Goal: Information Seeking & Learning: Learn about a topic

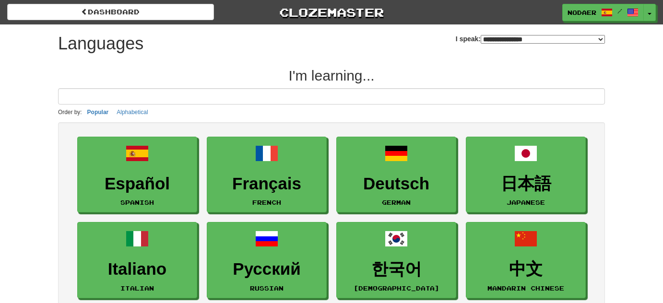
select select "*******"
click at [652, 5] on button "Toggle Dropdown" at bounding box center [650, 12] width 12 height 17
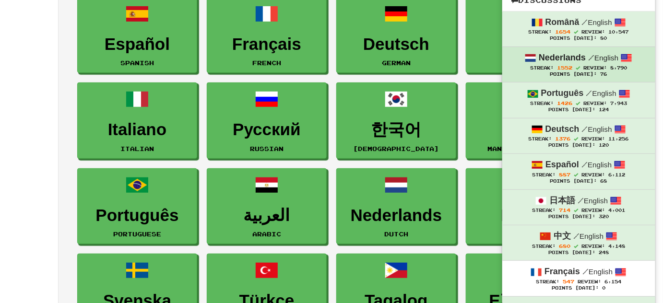
scroll to position [174, 0]
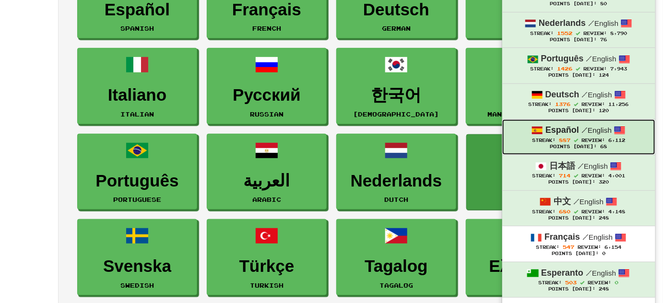
click at [566, 137] on span "887" at bounding box center [565, 140] width 12 height 6
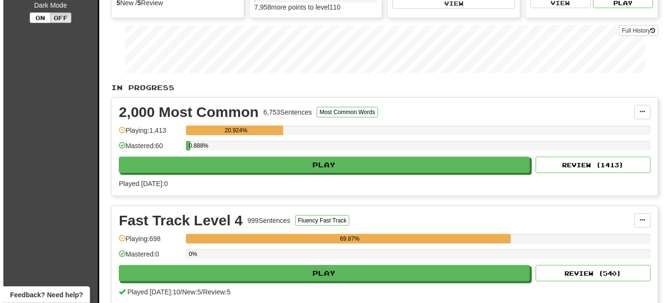
scroll to position [130, 0]
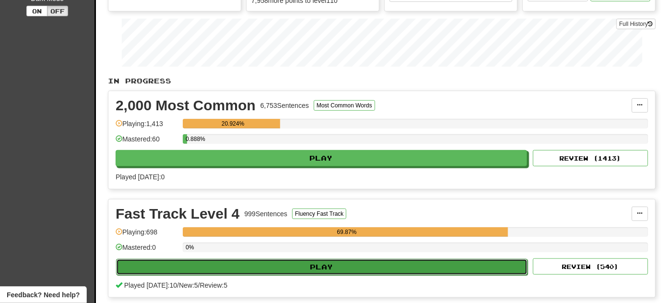
click at [274, 263] on button "Play" at bounding box center [321, 267] width 411 height 16
select select "**"
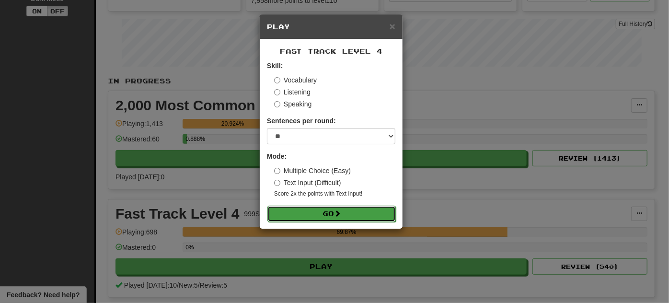
click at [332, 210] on button "Go" at bounding box center [332, 214] width 129 height 16
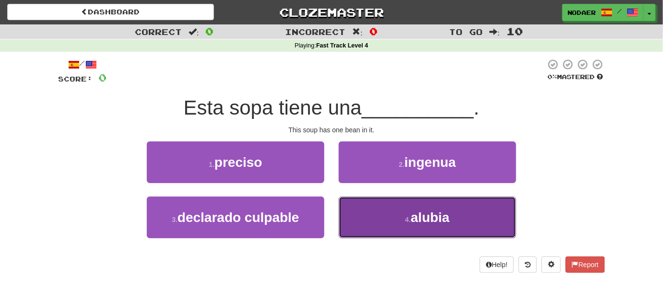
click at [460, 223] on button "4 . [GEOGRAPHIC_DATA]" at bounding box center [427, 218] width 177 height 42
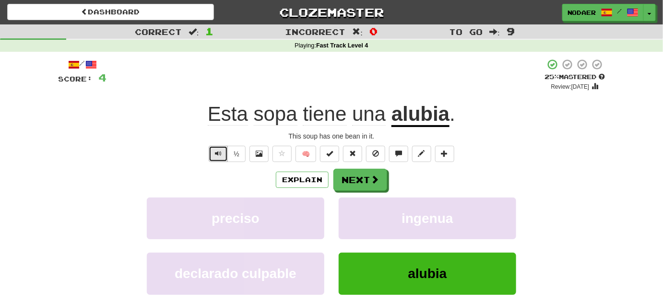
click at [228, 150] on button "Text-to-speech controls" at bounding box center [218, 154] width 19 height 16
click at [228, 151] on button "½" at bounding box center [236, 154] width 18 height 16
click at [224, 157] on button "Text-to-speech controls" at bounding box center [218, 154] width 19 height 16
click at [219, 157] on span "Text-to-speech controls" at bounding box center [218, 153] width 7 height 7
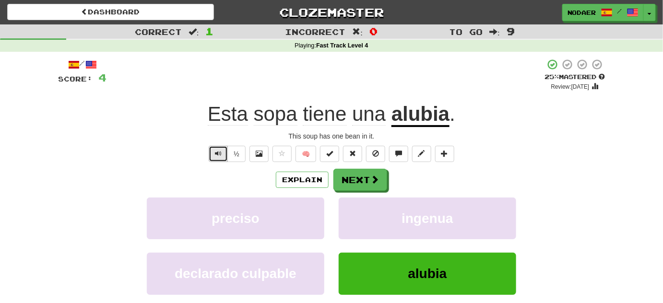
click at [218, 157] on span "Text-to-speech controls" at bounding box center [218, 153] width 7 height 7
click at [223, 152] on button "Text-to-speech controls" at bounding box center [218, 154] width 19 height 16
click at [215, 154] on span "Text-to-speech controls" at bounding box center [218, 153] width 7 height 7
click at [215, 152] on span "Text-to-speech controls" at bounding box center [218, 153] width 7 height 7
click at [215, 154] on button "Text-to-speech controls" at bounding box center [218, 154] width 19 height 16
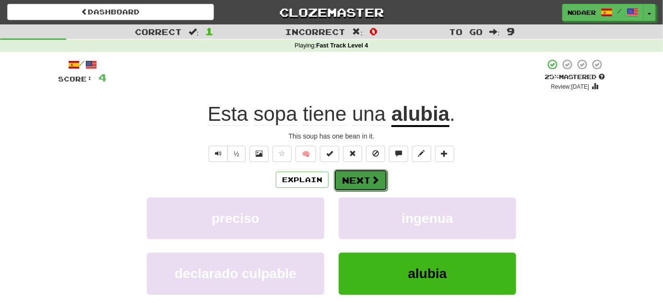
click at [338, 180] on button "Next" at bounding box center [361, 180] width 54 height 22
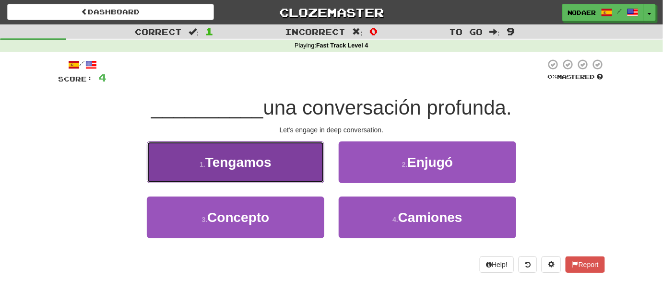
click at [290, 171] on button "1 . Tengamos" at bounding box center [235, 162] width 177 height 42
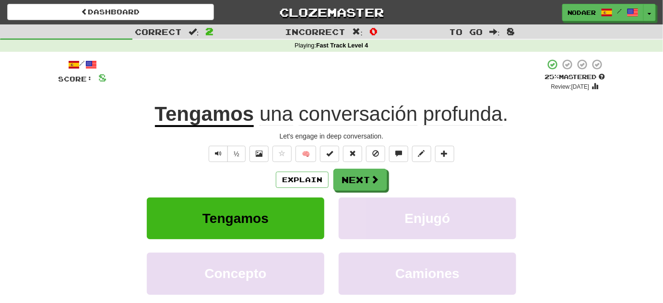
click at [215, 163] on div "/ Score: 8 + 4 25 % Mastered Review: 2025-09-18 Tengamos una conversación profu…" at bounding box center [331, 201] width 547 height 285
click at [216, 155] on span "Text-to-speech controls" at bounding box center [218, 153] width 7 height 7
click at [221, 161] on button "Text-to-speech controls" at bounding box center [218, 154] width 19 height 16
click at [223, 152] on button "Text-to-speech controls" at bounding box center [218, 154] width 19 height 16
click at [225, 117] on u "Tengamos" at bounding box center [204, 115] width 99 height 24
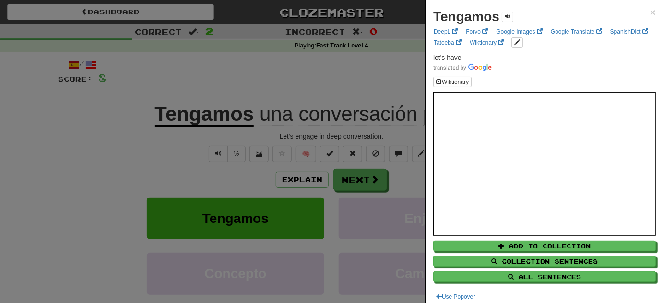
click at [164, 176] on div at bounding box center [331, 151] width 663 height 303
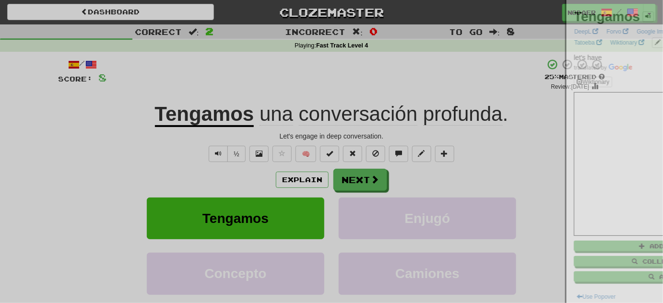
click at [164, 176] on div at bounding box center [331, 151] width 663 height 303
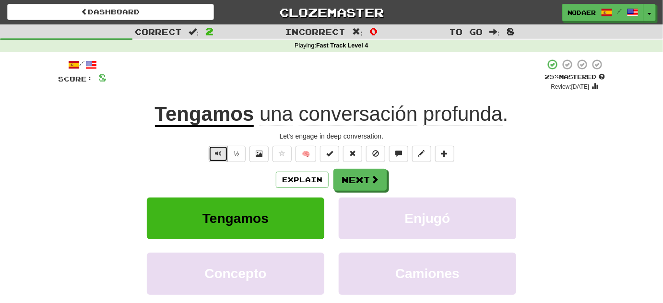
click at [223, 153] on button "Text-to-speech controls" at bounding box center [218, 154] width 19 height 16
click at [216, 115] on u "Tengamos" at bounding box center [204, 115] width 99 height 24
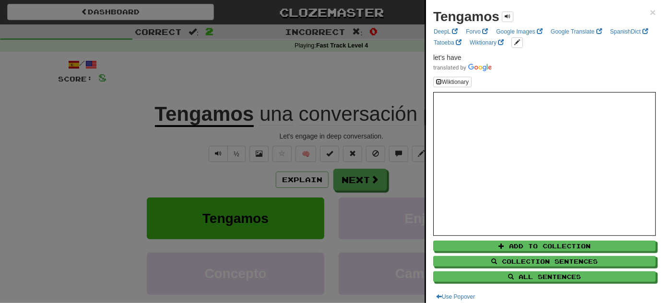
click at [96, 143] on div at bounding box center [331, 151] width 663 height 303
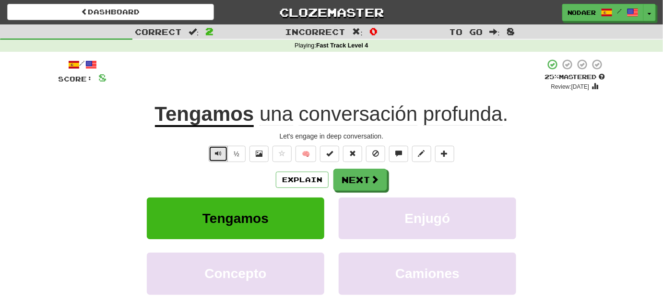
click at [213, 157] on button "Text-to-speech controls" at bounding box center [218, 154] width 19 height 16
click at [210, 159] on button "Text-to-speech controls" at bounding box center [218, 154] width 19 height 16
click at [223, 111] on u "Tengamos" at bounding box center [204, 115] width 99 height 24
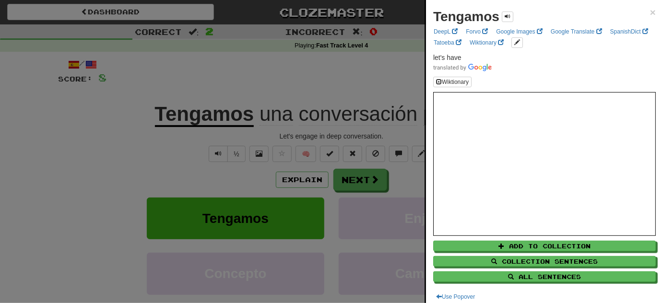
click at [88, 126] on div at bounding box center [331, 151] width 663 height 303
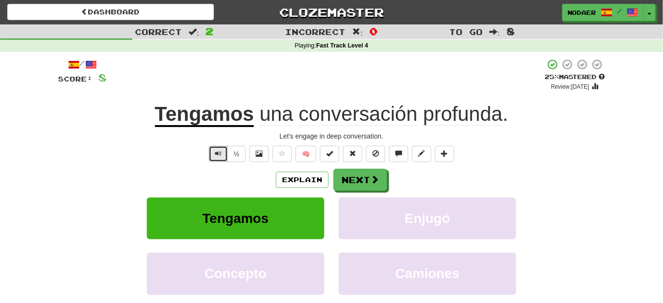
click at [220, 155] on span "Text-to-speech controls" at bounding box center [218, 153] width 7 height 7
click at [216, 154] on span "Text-to-speech controls" at bounding box center [218, 153] width 7 height 7
click at [225, 156] on button "Text-to-speech controls" at bounding box center [218, 154] width 19 height 16
click at [215, 154] on span "Text-to-speech controls" at bounding box center [218, 153] width 7 height 7
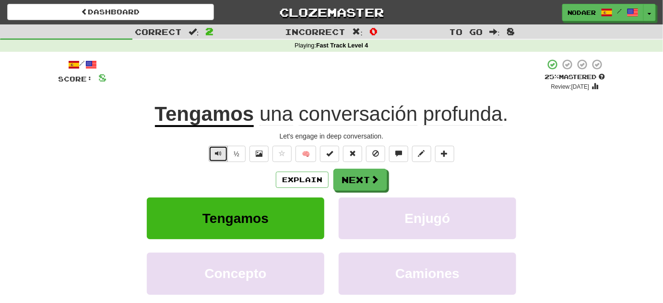
click at [219, 153] on span "Text-to-speech controls" at bounding box center [218, 153] width 7 height 7
click at [217, 151] on span "Text-to-speech controls" at bounding box center [218, 153] width 7 height 7
click at [365, 177] on button "Next" at bounding box center [361, 180] width 54 height 22
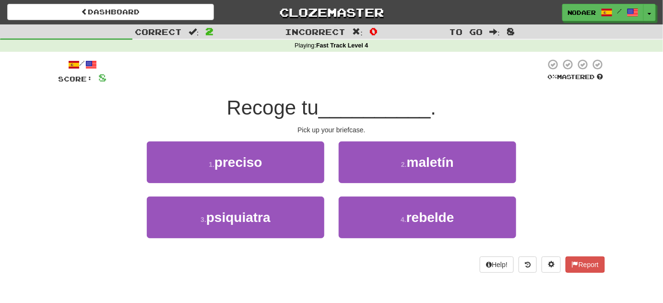
click at [328, 95] on div "Recoge tu __________ ." at bounding box center [331, 108] width 547 height 26
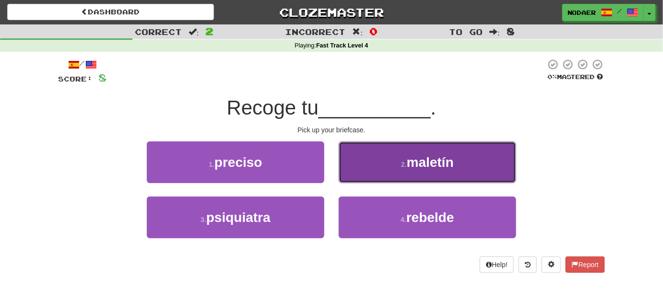
click at [423, 176] on button "2 . maletín" at bounding box center [427, 162] width 177 height 42
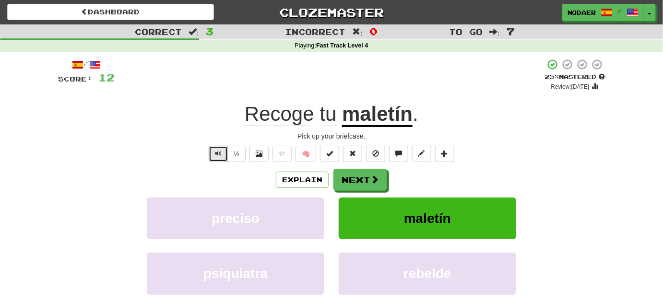
click at [215, 150] on button "Text-to-speech controls" at bounding box center [218, 154] width 19 height 16
click at [218, 161] on button "Text-to-speech controls" at bounding box center [218, 154] width 19 height 16
click at [221, 156] on span "Text-to-speech controls" at bounding box center [218, 153] width 7 height 7
click at [217, 148] on button "Text-to-speech controls" at bounding box center [218, 154] width 19 height 16
click at [382, 125] on u "maletín" at bounding box center [377, 115] width 70 height 24
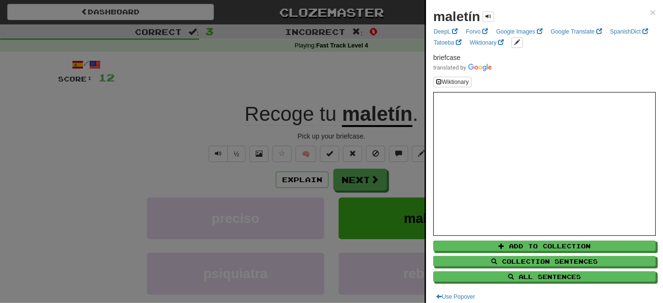
click at [190, 143] on div at bounding box center [331, 151] width 663 height 303
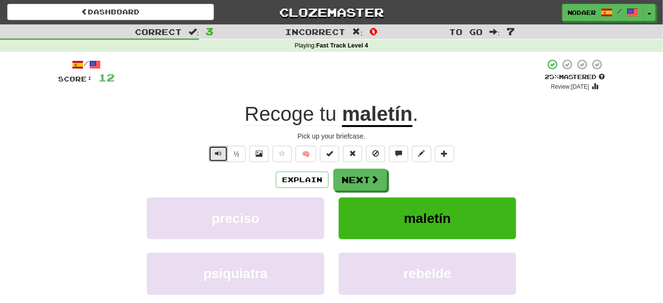
click at [218, 153] on span "Text-to-speech controls" at bounding box center [218, 153] width 7 height 7
click at [380, 122] on u "maletín" at bounding box center [377, 115] width 70 height 24
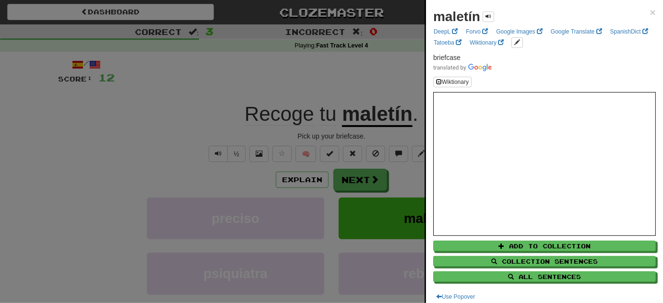
drag, startPoint x: 179, startPoint y: 134, endPoint x: 192, endPoint y: 154, distance: 24.2
click at [179, 135] on div at bounding box center [331, 151] width 663 height 303
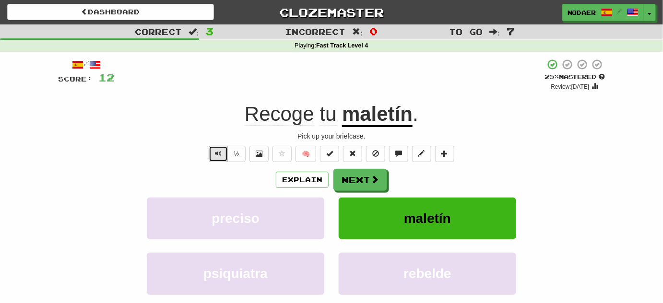
click at [217, 158] on button "Text-to-speech controls" at bounding box center [218, 154] width 19 height 16
click at [354, 177] on button "Next" at bounding box center [361, 180] width 54 height 22
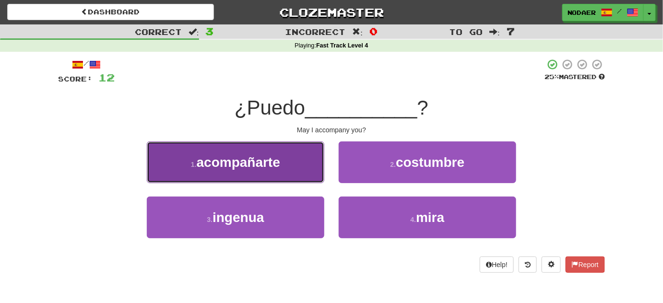
click at [254, 161] on span "acompañarte" at bounding box center [238, 162] width 83 height 15
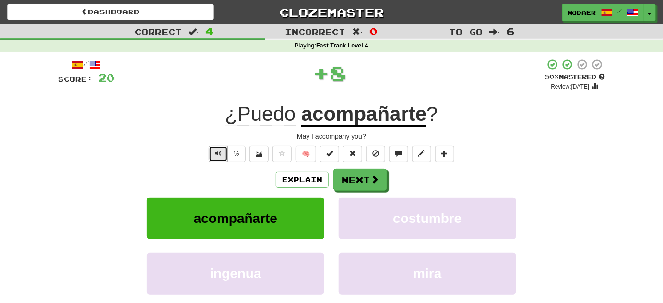
click at [220, 161] on button "Text-to-speech controls" at bounding box center [218, 154] width 19 height 16
click at [213, 158] on button "Text-to-speech controls" at bounding box center [218, 154] width 19 height 16
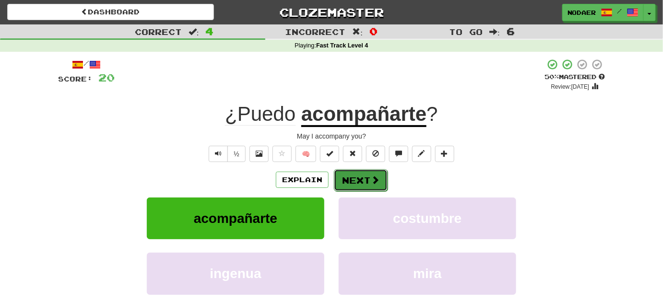
click at [365, 187] on button "Next" at bounding box center [361, 180] width 54 height 22
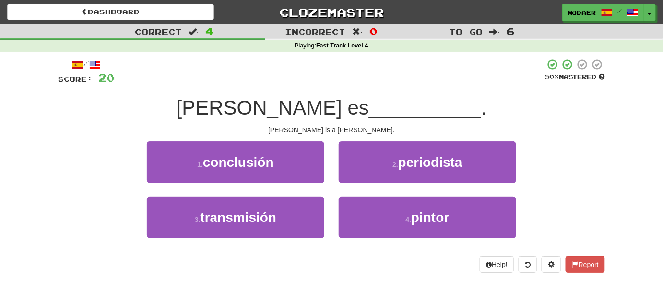
click at [313, 82] on div at bounding box center [330, 72] width 430 height 26
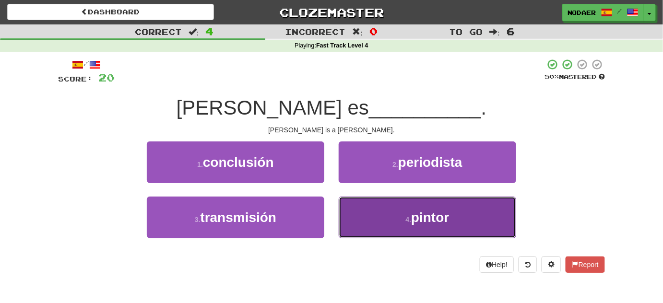
click at [424, 221] on span "pintor" at bounding box center [430, 217] width 38 height 15
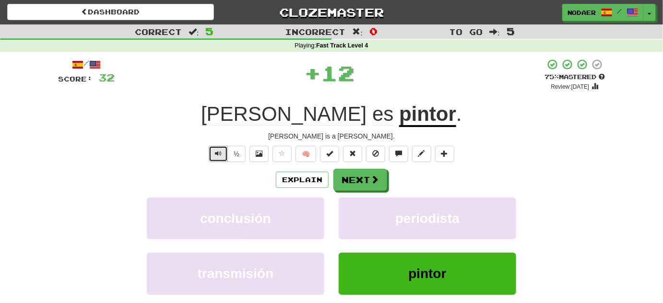
click at [216, 154] on span "Text-to-speech controls" at bounding box center [218, 153] width 7 height 7
click at [220, 154] on span "Text-to-speech controls" at bounding box center [218, 153] width 7 height 7
click at [220, 155] on span "Text-to-speech controls" at bounding box center [218, 153] width 7 height 7
click at [213, 151] on button "Text-to-speech controls" at bounding box center [218, 154] width 19 height 16
click at [275, 153] on button at bounding box center [281, 154] width 19 height 16
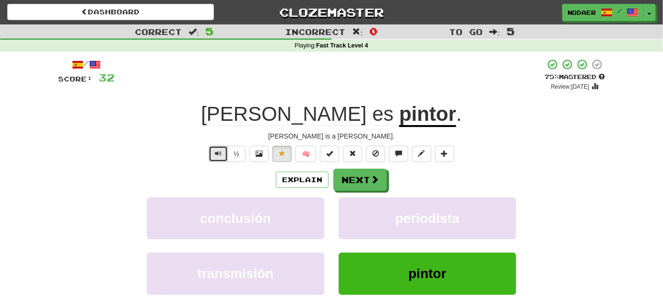
click at [216, 157] on span "Text-to-speech controls" at bounding box center [218, 153] width 7 height 7
click at [399, 119] on u "pintor" at bounding box center [427, 115] width 57 height 24
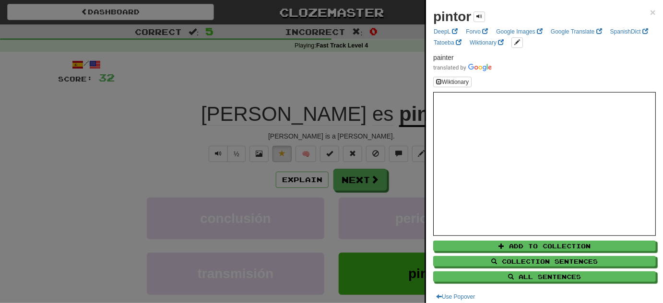
click at [217, 156] on div at bounding box center [331, 151] width 663 height 303
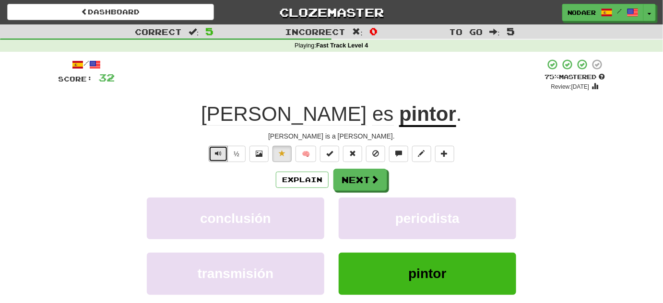
click at [217, 156] on span "Text-to-speech controls" at bounding box center [218, 153] width 7 height 7
click at [218, 155] on span "Text-to-speech controls" at bounding box center [218, 153] width 7 height 7
click at [220, 154] on span "Text-to-speech controls" at bounding box center [218, 153] width 7 height 7
click at [373, 177] on span at bounding box center [375, 180] width 9 height 9
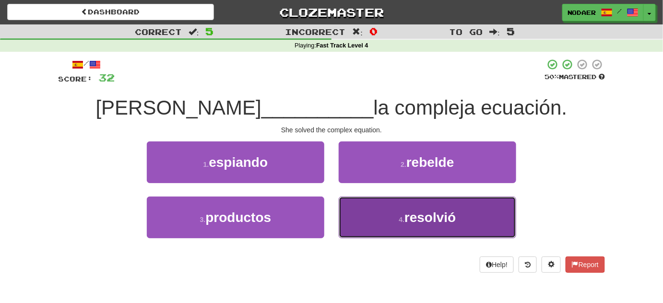
click at [447, 216] on span "resolvió" at bounding box center [429, 217] width 51 height 15
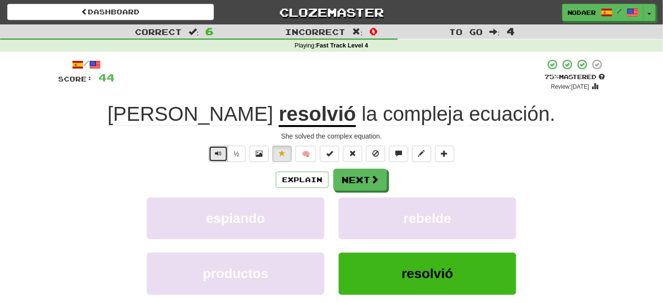
click at [224, 158] on button "Text-to-speech controls" at bounding box center [218, 154] width 19 height 16
click at [221, 153] on span "Text-to-speech controls" at bounding box center [218, 153] width 7 height 7
click at [214, 153] on button "Text-to-speech controls" at bounding box center [218, 154] width 19 height 16
click at [217, 150] on span "Text-to-speech controls" at bounding box center [218, 153] width 7 height 7
click at [211, 158] on button "Text-to-speech controls" at bounding box center [218, 154] width 19 height 16
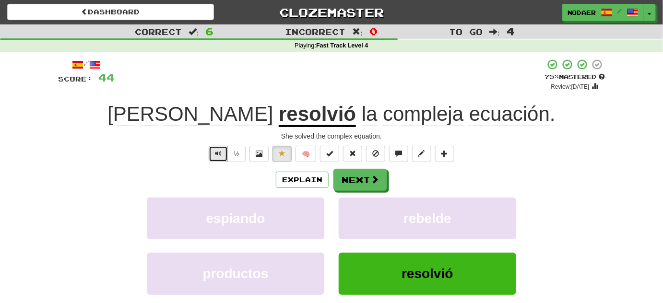
click at [221, 158] on button "Text-to-speech controls" at bounding box center [218, 154] width 19 height 16
click at [375, 180] on span at bounding box center [375, 180] width 9 height 9
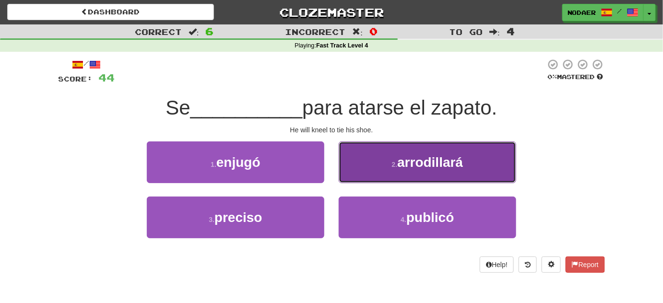
click at [413, 164] on span "arrodillará" at bounding box center [430, 162] width 66 height 15
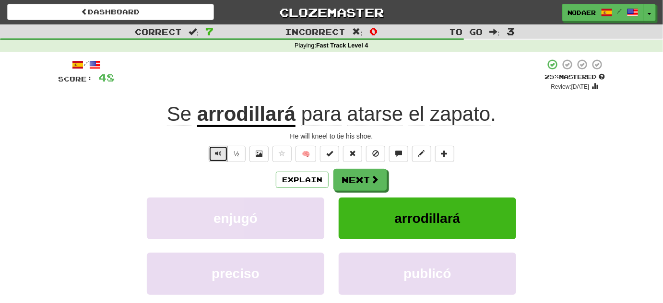
click at [219, 158] on button "Text-to-speech controls" at bounding box center [218, 154] width 19 height 16
click at [203, 153] on div "½ 🧠" at bounding box center [331, 154] width 547 height 16
click at [213, 156] on button "Text-to-speech controls" at bounding box center [218, 154] width 19 height 16
click at [218, 150] on span "Text-to-speech controls" at bounding box center [218, 153] width 7 height 7
click at [223, 153] on button "Text-to-speech controls" at bounding box center [218, 154] width 19 height 16
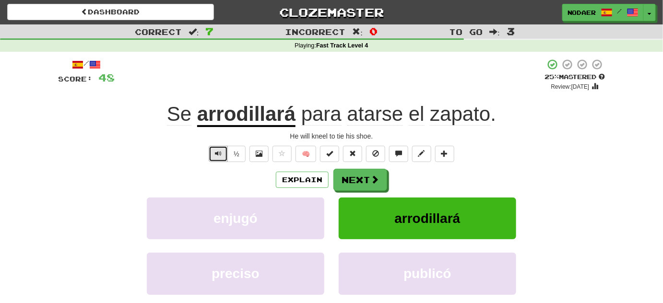
click at [217, 159] on button "Text-to-speech controls" at bounding box center [218, 154] width 19 height 16
click at [217, 157] on button "Text-to-speech controls" at bounding box center [218, 154] width 19 height 16
click at [378, 185] on button "Next" at bounding box center [361, 180] width 54 height 22
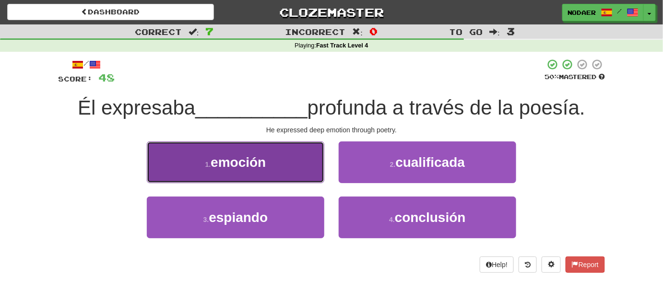
click at [215, 153] on button "1 . emoción" at bounding box center [235, 162] width 177 height 42
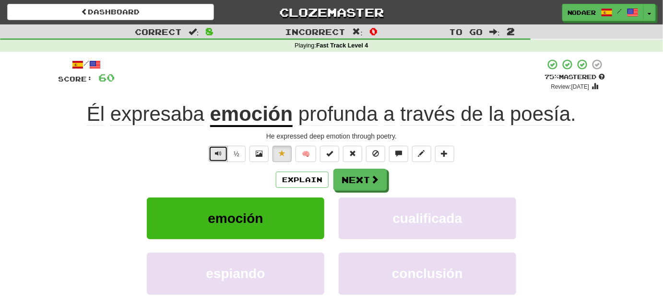
click at [213, 159] on button "Text-to-speech controls" at bounding box center [218, 154] width 19 height 16
click at [226, 154] on button "Text-to-speech controls" at bounding box center [218, 154] width 19 height 16
click at [224, 158] on button "Text-to-speech controls" at bounding box center [218, 154] width 19 height 16
click at [221, 157] on button "Text-to-speech controls" at bounding box center [218, 154] width 19 height 16
click at [218, 153] on span "Text-to-speech controls" at bounding box center [218, 153] width 7 height 7
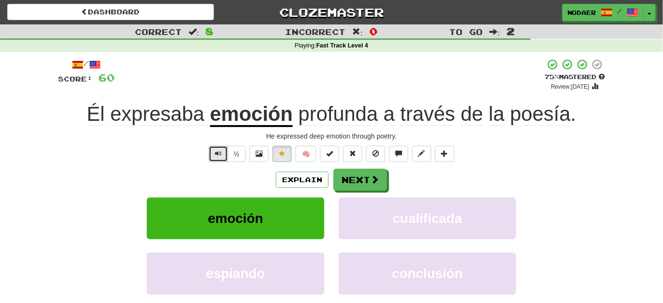
click at [218, 148] on button "Text-to-speech controls" at bounding box center [218, 154] width 19 height 16
click at [221, 156] on span "Text-to-speech controls" at bounding box center [218, 153] width 7 height 7
click at [223, 158] on button "Text-to-speech controls" at bounding box center [218, 154] width 19 height 16
click at [367, 182] on button "Next" at bounding box center [361, 180] width 54 height 22
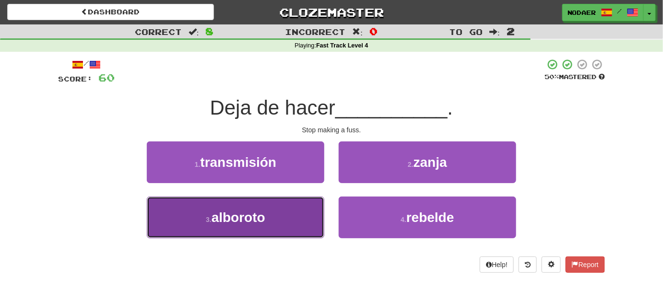
click at [286, 211] on button "3 . alboroto" at bounding box center [235, 218] width 177 height 42
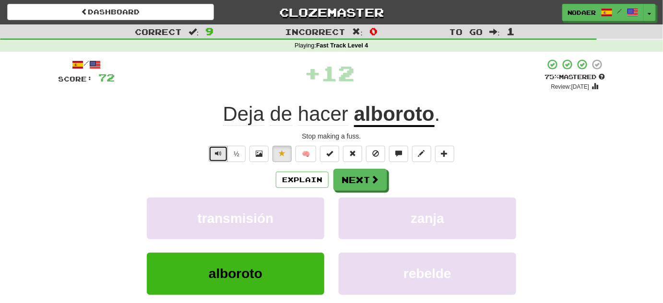
click at [228, 158] on button "Text-to-speech controls" at bounding box center [218, 154] width 19 height 16
click at [217, 155] on span "Text-to-speech controls" at bounding box center [218, 153] width 7 height 7
click at [217, 153] on span "Text-to-speech controls" at bounding box center [218, 153] width 7 height 7
click at [218, 152] on span "Text-to-speech controls" at bounding box center [218, 153] width 7 height 7
click at [216, 157] on button "Text-to-speech controls" at bounding box center [218, 154] width 19 height 16
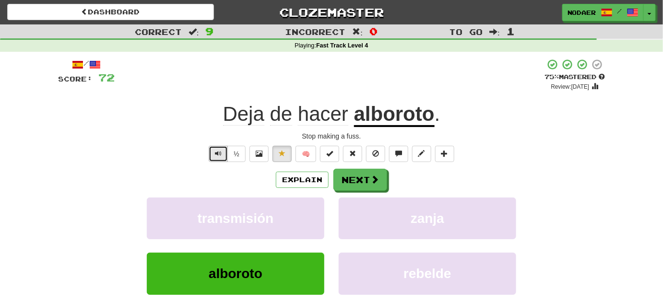
click at [216, 158] on button "Text-to-speech controls" at bounding box center [218, 154] width 19 height 16
click at [216, 156] on span "Text-to-speech controls" at bounding box center [218, 153] width 7 height 7
click at [364, 179] on button "Next" at bounding box center [361, 180] width 54 height 22
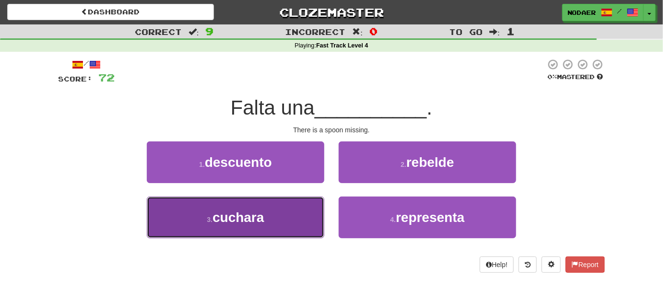
click at [252, 224] on button "3 . cuchara" at bounding box center [235, 218] width 177 height 42
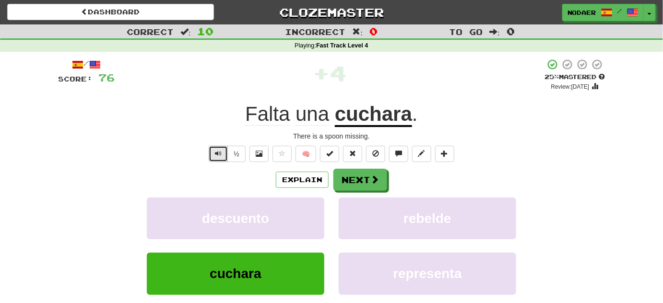
click at [219, 152] on span "Text-to-speech controls" at bounding box center [218, 153] width 7 height 7
drag, startPoint x: 372, startPoint y: 179, endPoint x: 276, endPoint y: 173, distance: 96.6
click at [298, 181] on div "Explain Next" at bounding box center [331, 180] width 547 height 22
click at [223, 153] on button "Text-to-speech controls" at bounding box center [218, 154] width 19 height 16
click at [244, 182] on div "Explain Next" at bounding box center [331, 180] width 547 height 22
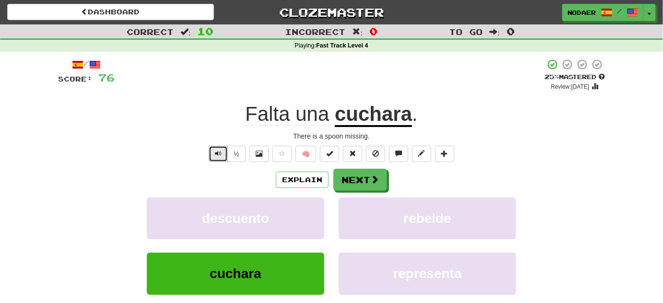
click at [223, 159] on button "Text-to-speech controls" at bounding box center [218, 154] width 19 height 16
drag, startPoint x: 221, startPoint y: 174, endPoint x: 219, endPoint y: 164, distance: 9.2
click at [220, 174] on div "Explain Next" at bounding box center [331, 180] width 547 height 22
click at [220, 158] on button "Text-to-speech controls" at bounding box center [218, 154] width 19 height 16
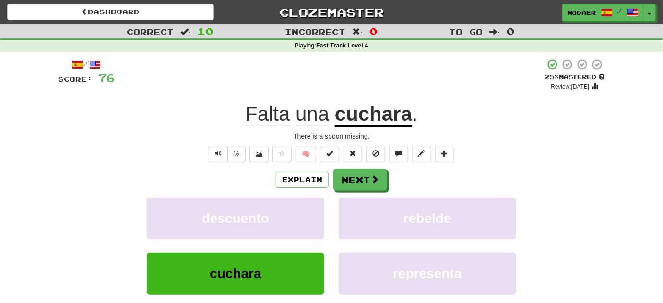
click at [225, 175] on div "Explain Next" at bounding box center [331, 180] width 547 height 22
click at [219, 152] on span "Text-to-speech controls" at bounding box center [218, 153] width 7 height 7
click at [219, 154] on span "Text-to-speech controls" at bounding box center [218, 153] width 7 height 7
click at [216, 153] on span "Text-to-speech controls" at bounding box center [218, 153] width 7 height 7
click at [221, 154] on span "Text-to-speech controls" at bounding box center [218, 153] width 7 height 7
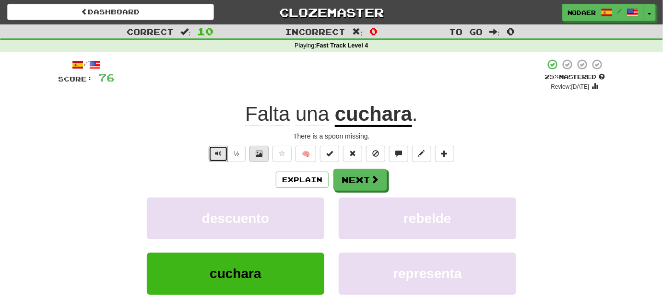
drag, startPoint x: 225, startPoint y: 149, endPoint x: 251, endPoint y: 155, distance: 26.8
click at [225, 149] on button "Text-to-speech controls" at bounding box center [218, 154] width 19 height 16
click at [275, 153] on button at bounding box center [281, 154] width 19 height 16
click at [293, 179] on button "Explain" at bounding box center [302, 180] width 53 height 16
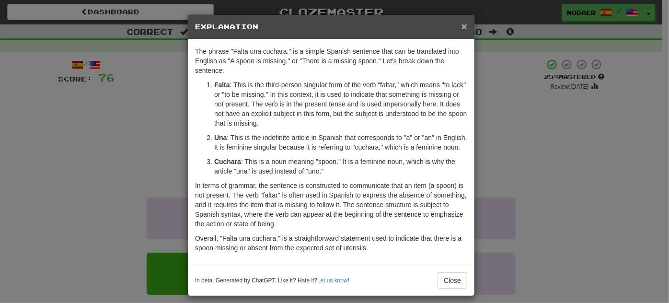
click at [462, 26] on span "×" at bounding box center [465, 26] width 6 height 11
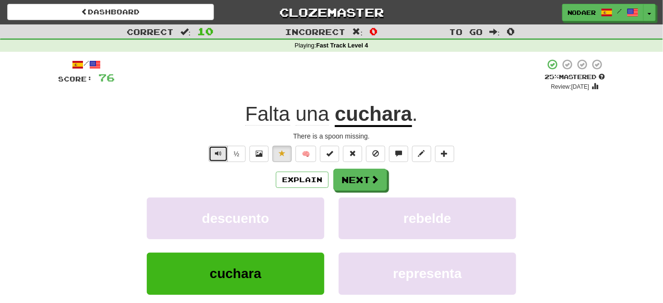
click at [225, 159] on button "Text-to-speech controls" at bounding box center [218, 154] width 19 height 16
click at [373, 178] on span at bounding box center [375, 180] width 9 height 9
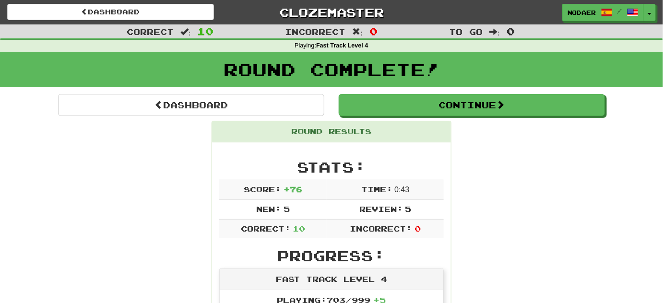
click at [662, 7] on div "nodaer / Toggle Dropdown Dashboard Leaderboard Activity Feed Notifications 2 Pr…" at bounding box center [552, 12] width 221 height 17
click at [653, 17] on button "Toggle Dropdown" at bounding box center [650, 12] width 12 height 17
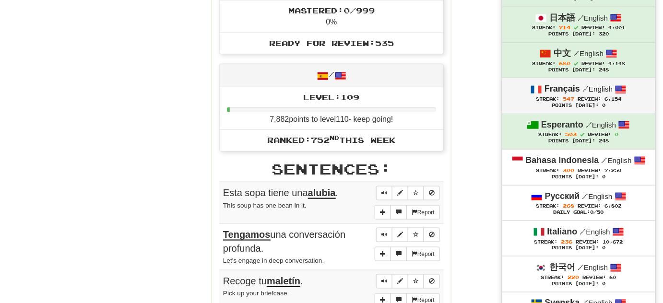
scroll to position [305, 0]
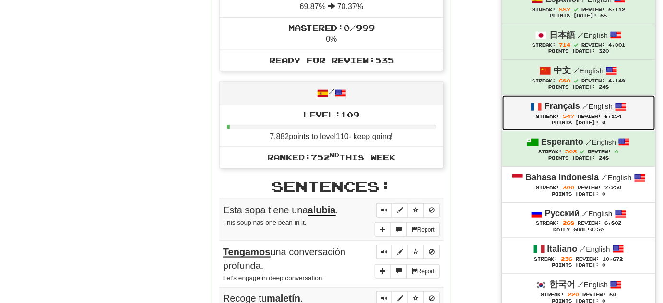
click at [583, 114] on span "Review:" at bounding box center [588, 116] width 23 height 5
